Goal: Check status: Check status

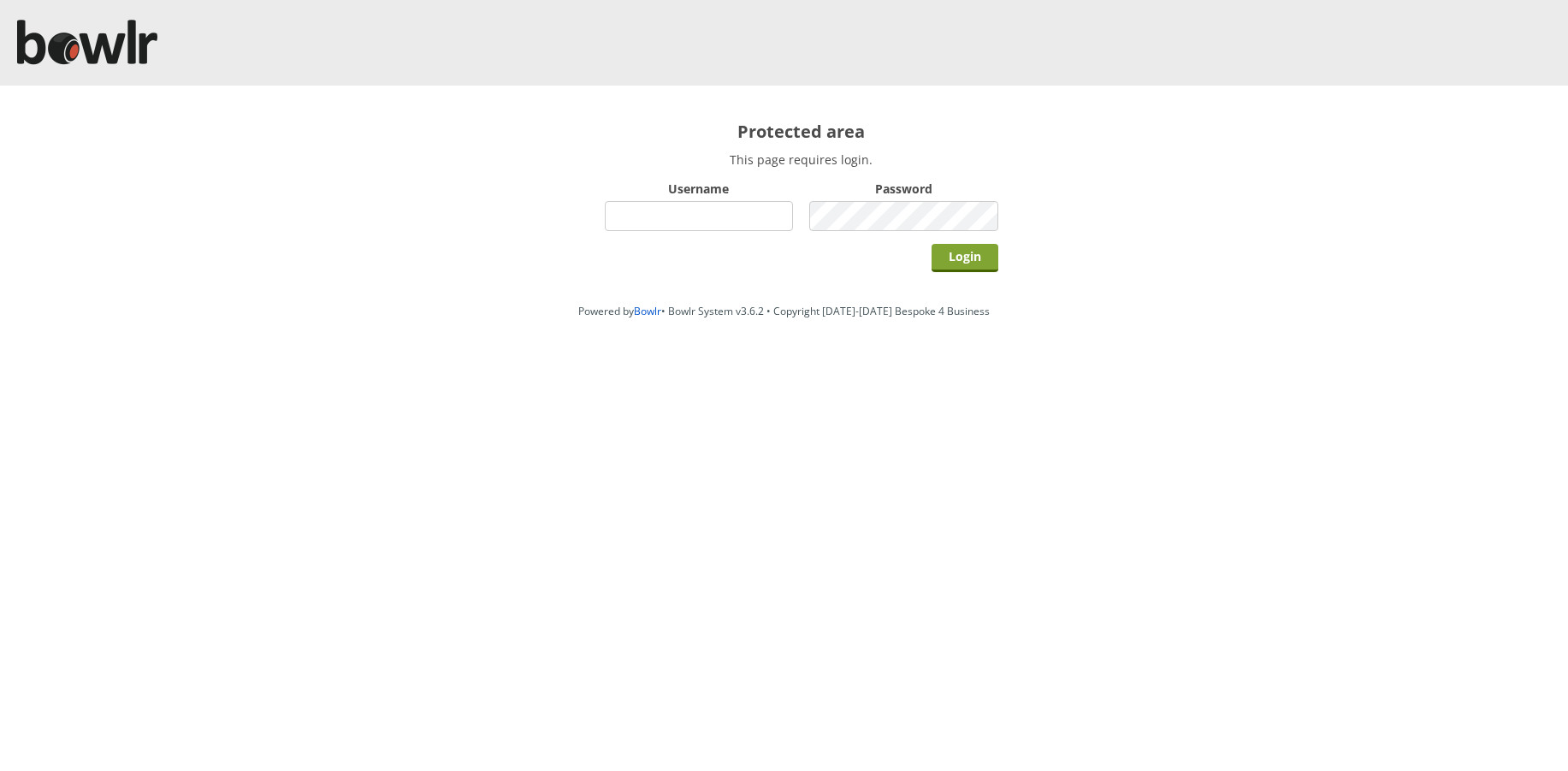
type input "bowlrchelmsford"
click at [979, 262] on input "Login" at bounding box center [965, 258] width 67 height 28
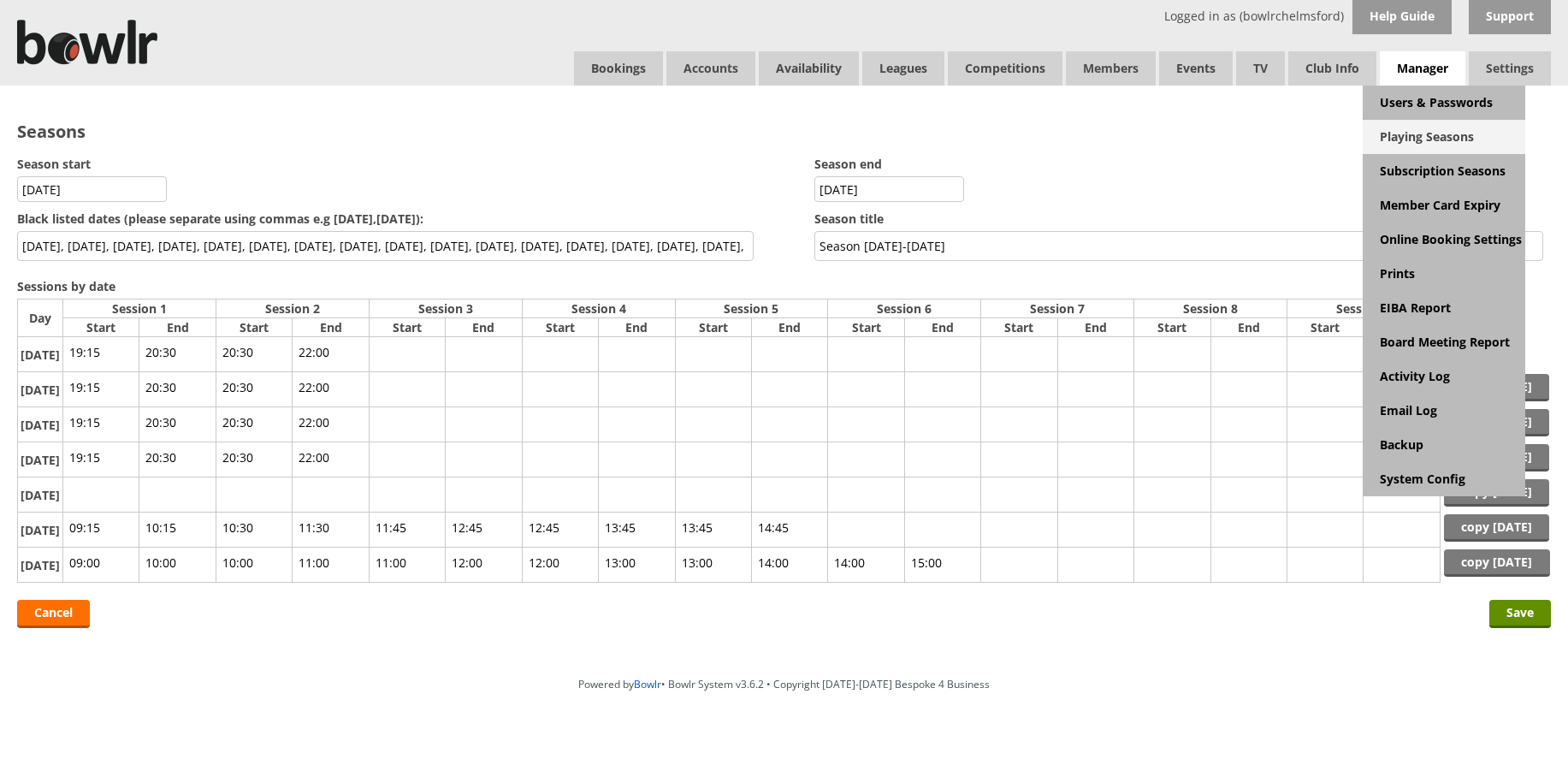
click at [1417, 132] on link "Playing Seasons" at bounding box center [1444, 137] width 163 height 34
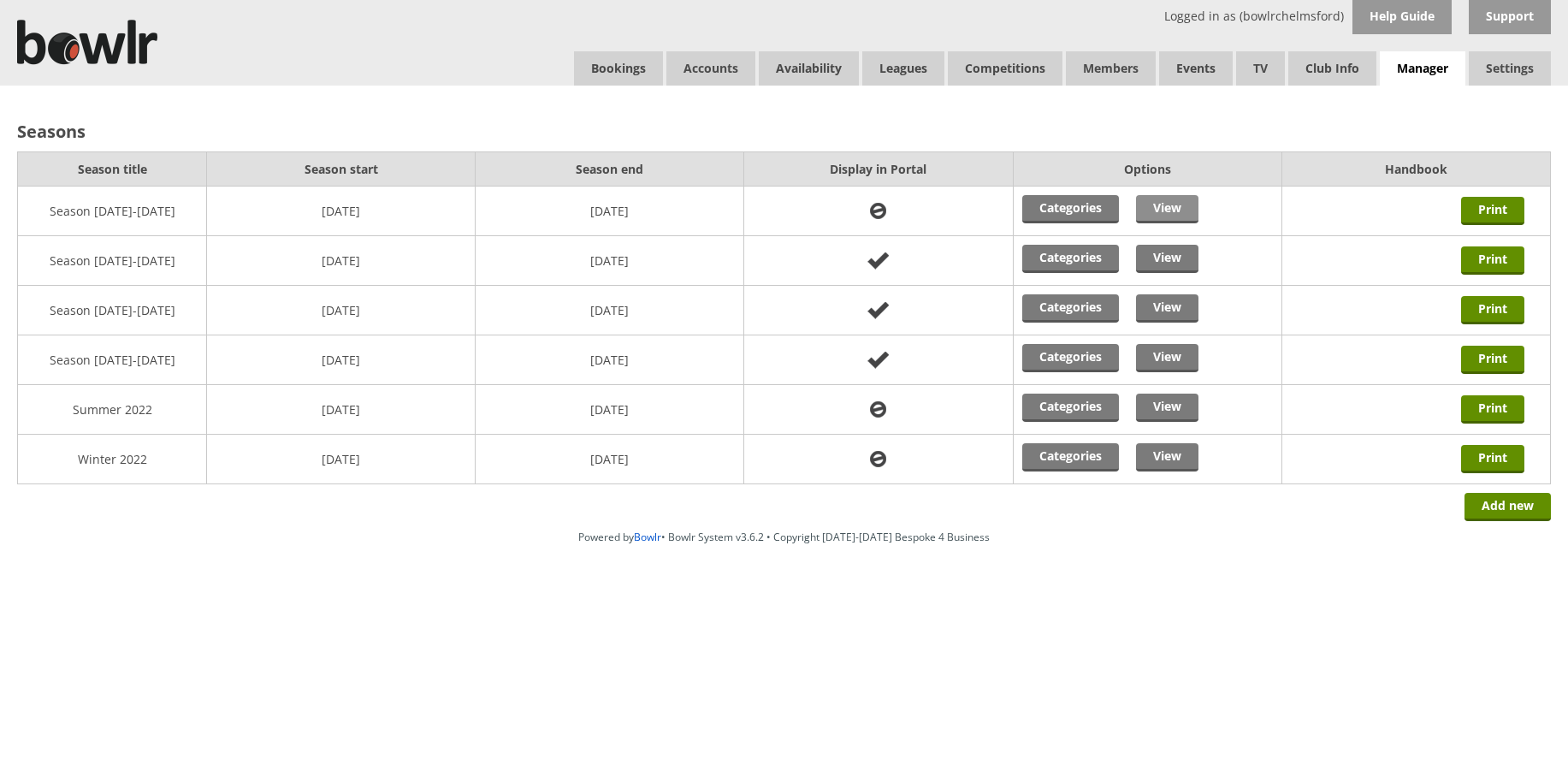
click at [1157, 212] on link "View" at bounding box center [1167, 209] width 62 height 28
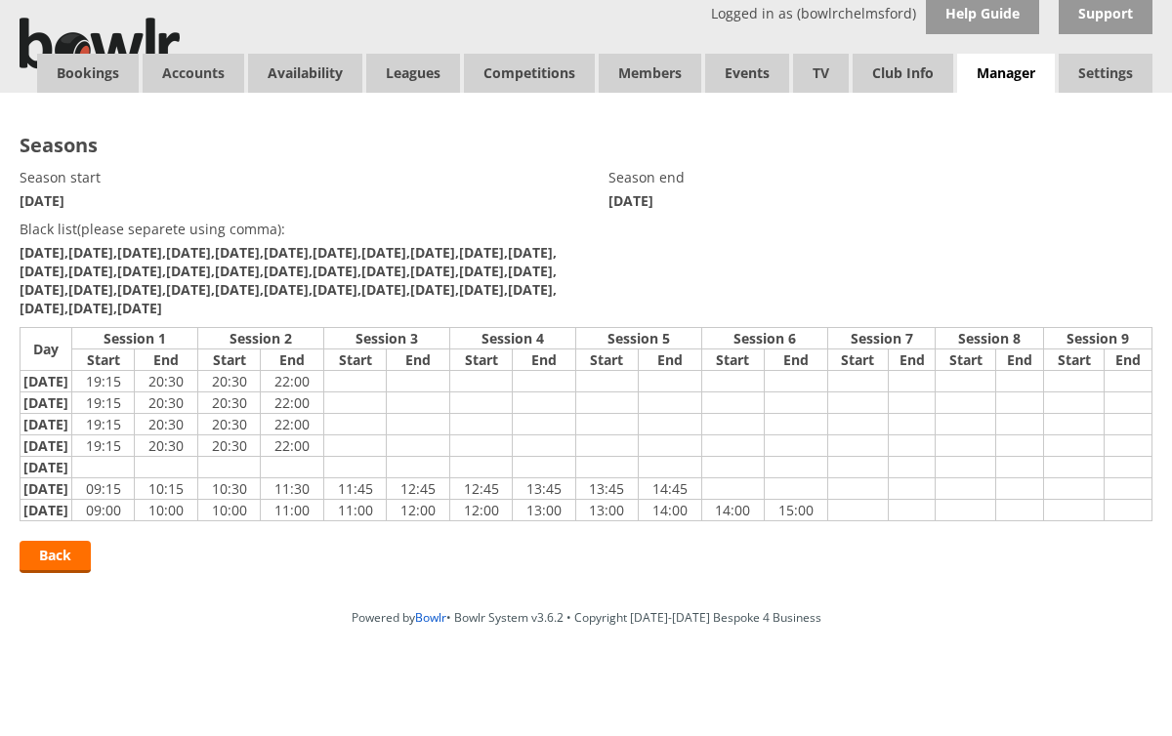
scroll to position [42, 0]
